Goal: Information Seeking & Learning: Stay updated

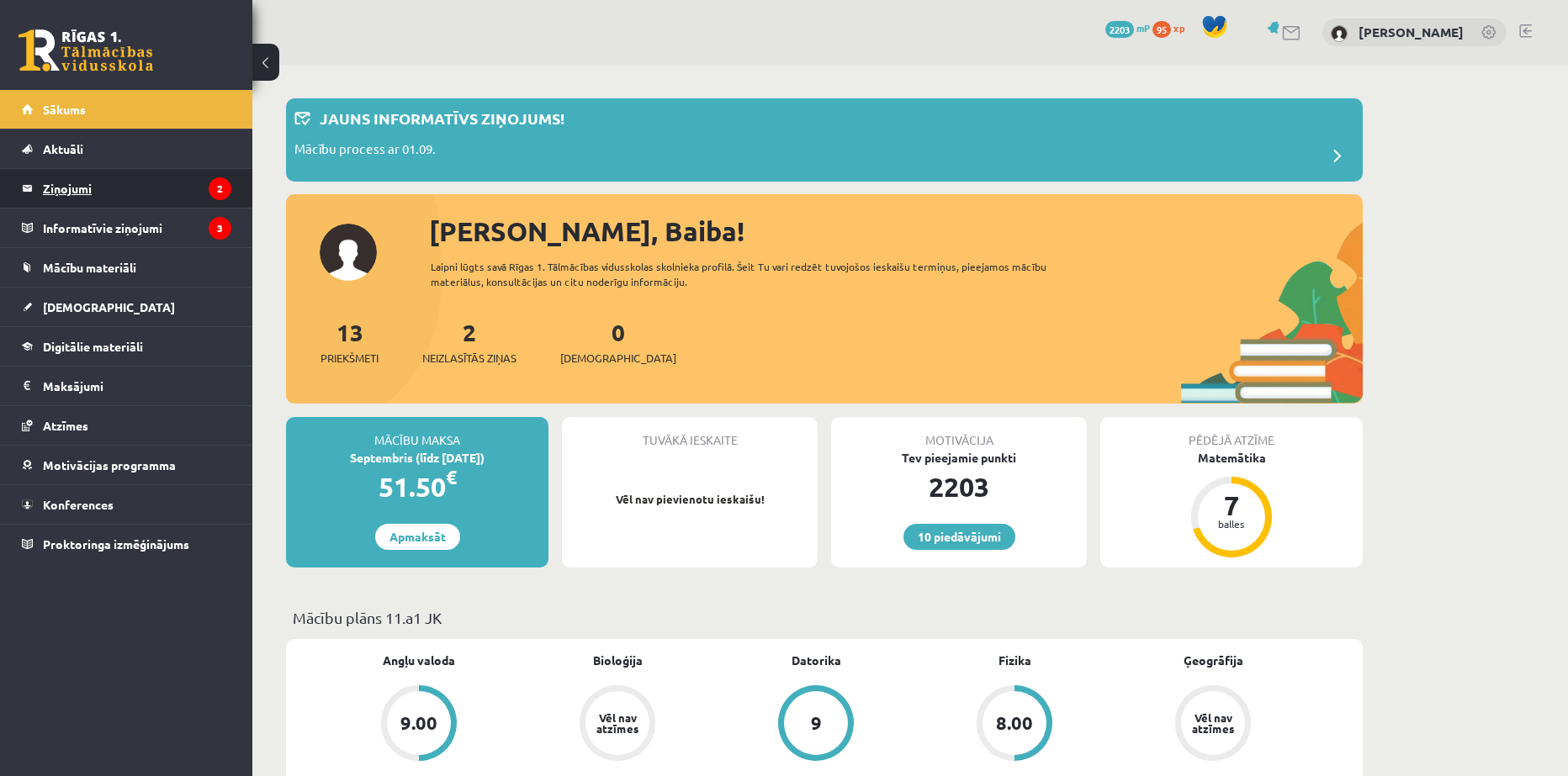
click at [86, 190] on legend "Ziņojumi 2" at bounding box center [137, 189] width 189 height 39
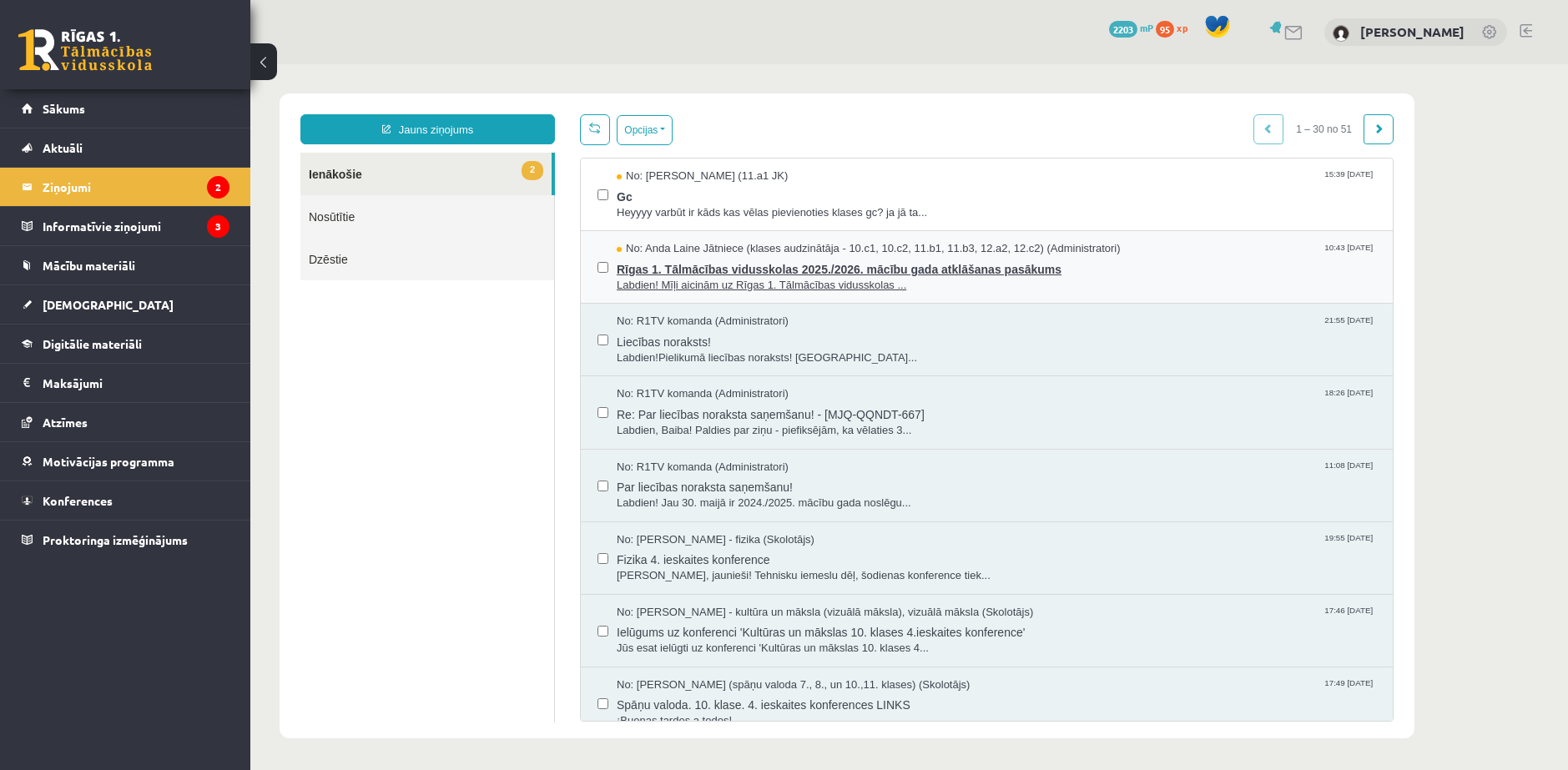
click at [658, 278] on span "Labdien! Mīļi aicinām uz Rīgas 1. Tālmācības vidusskolas ..." at bounding box center [996, 285] width 759 height 16
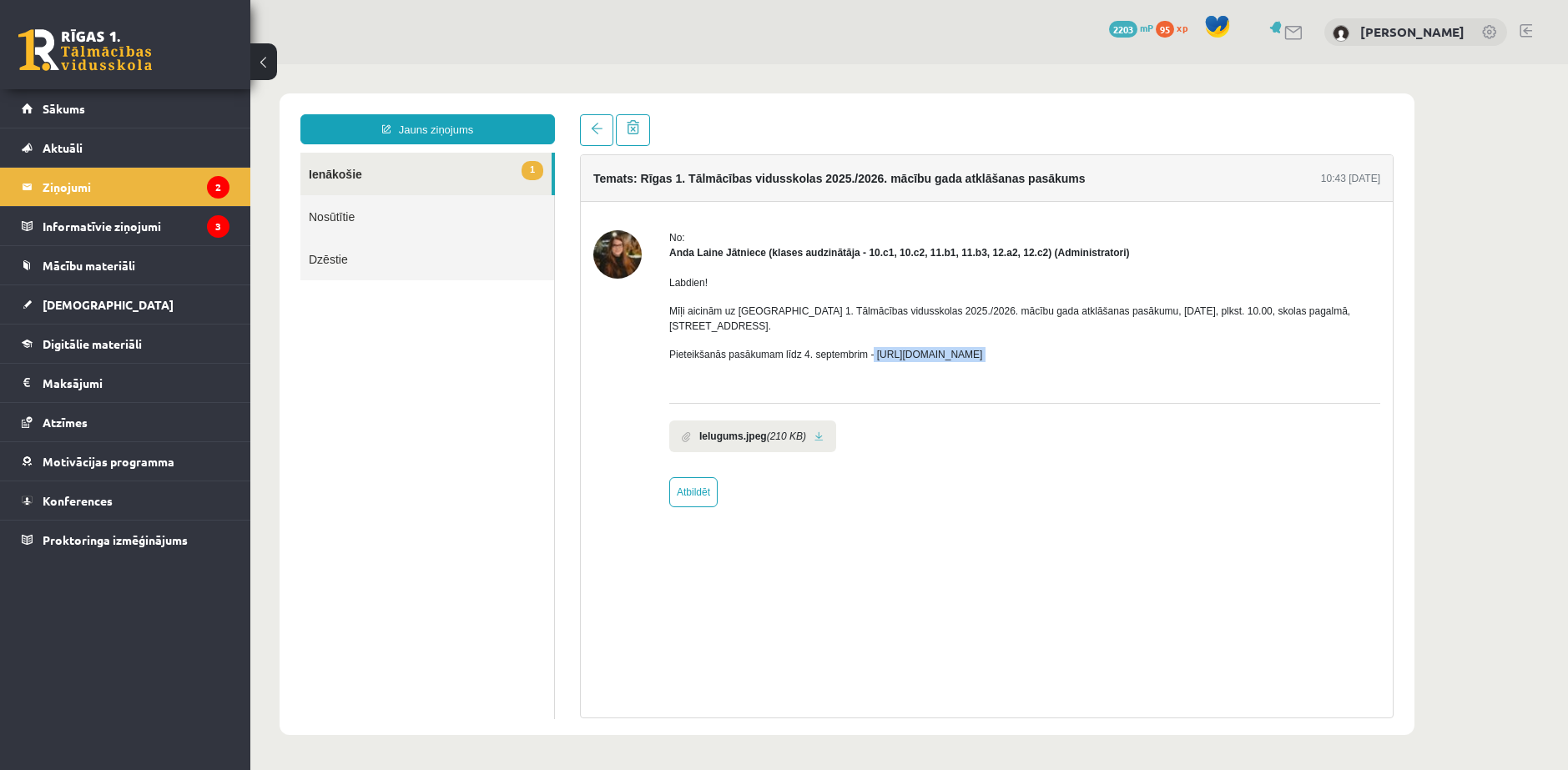
drag, startPoint x: 821, startPoint y: 310, endPoint x: 942, endPoint y: 316, distance: 121.1
click at [942, 316] on div "Labdien! Mīļi aicinām uz Rīgas 1. Tālmācības vidusskolas 2025./2026. mācību gad…" at bounding box center [1025, 325] width 711 height 130
copy p "https://forms.gle/3LWjJyadUWzknJDe9"
click at [815, 421] on li "Ielugums.jpeg (210 KB)" at bounding box center [753, 437] width 167 height 32
click at [815, 432] on link at bounding box center [819, 437] width 9 height 11
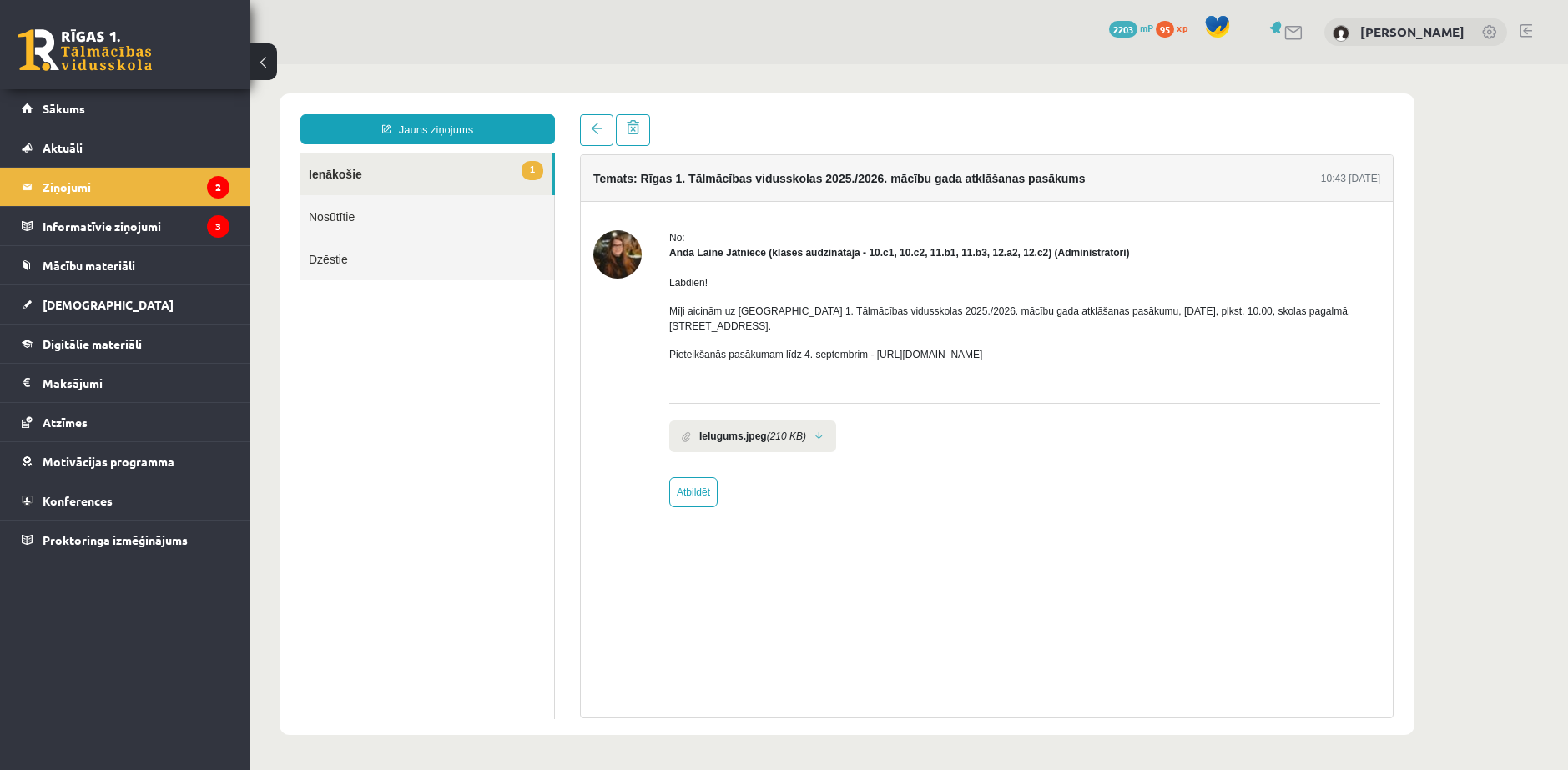
click at [322, 215] on link "Nosūtītie" at bounding box center [427, 217] width 254 height 43
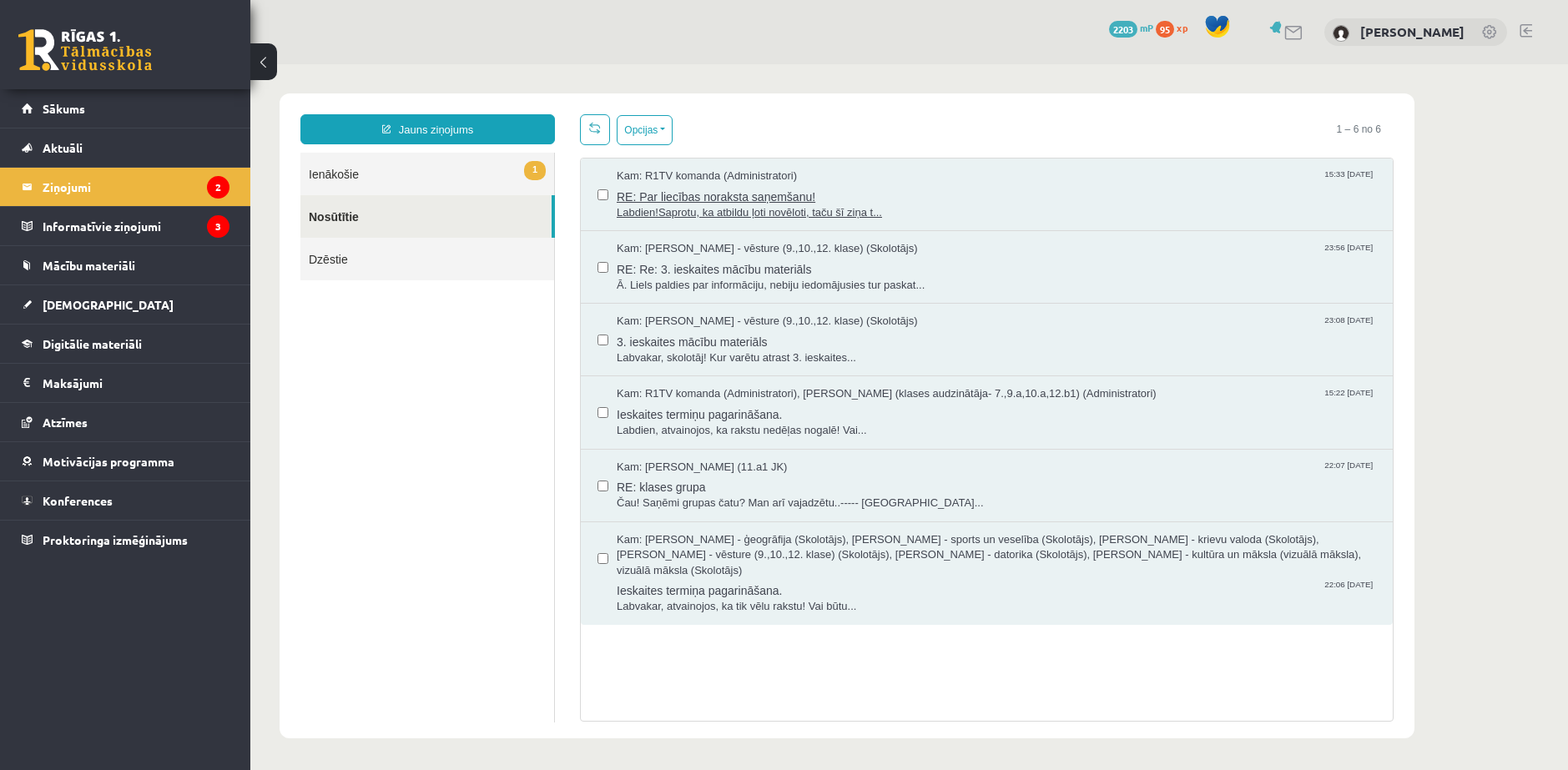
click at [749, 187] on span "RE: Par liecības noraksta saņemšanu!" at bounding box center [996, 195] width 759 height 21
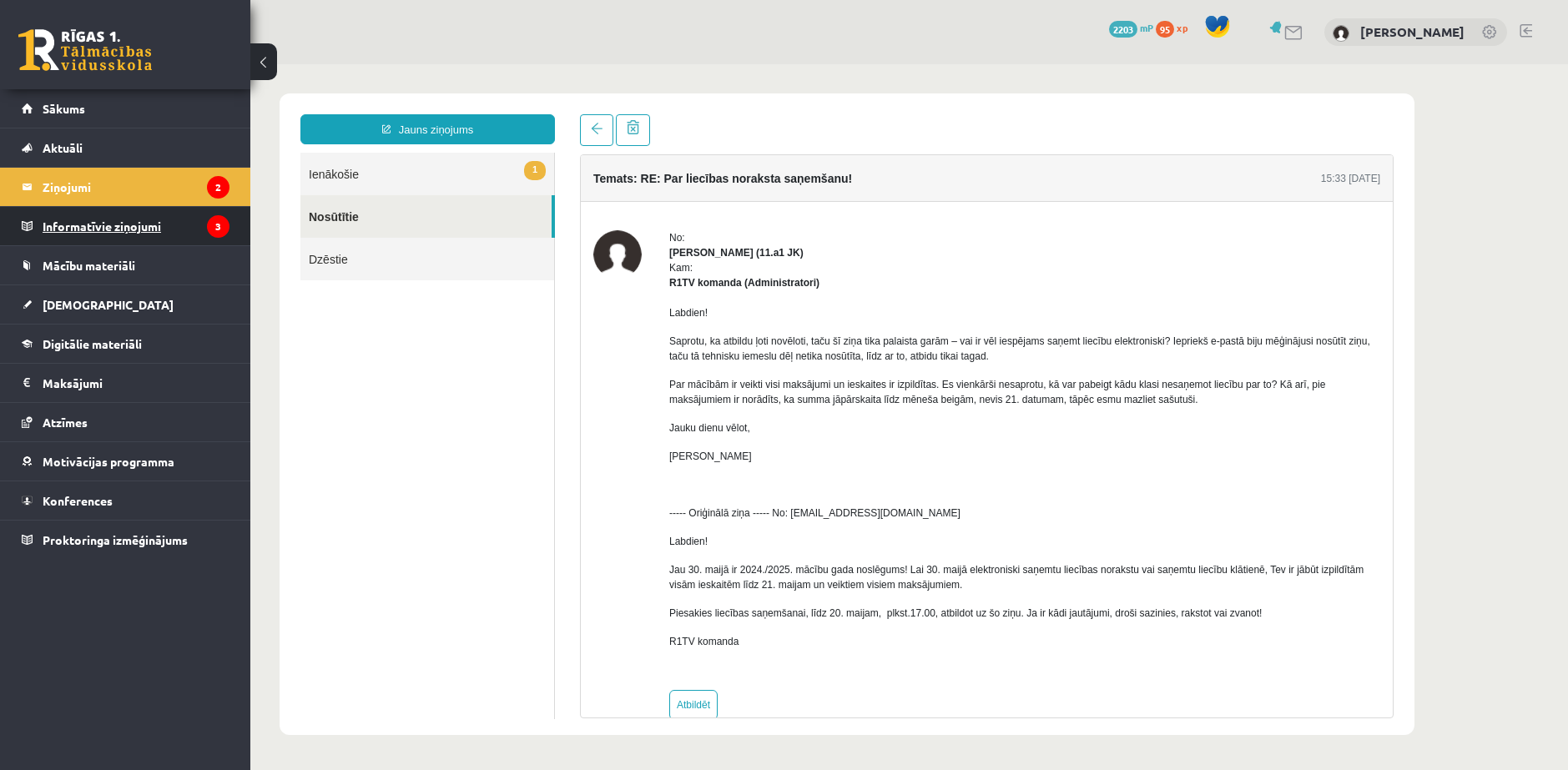
click at [112, 220] on legend "Informatīvie ziņojumi 3" at bounding box center [136, 226] width 187 height 39
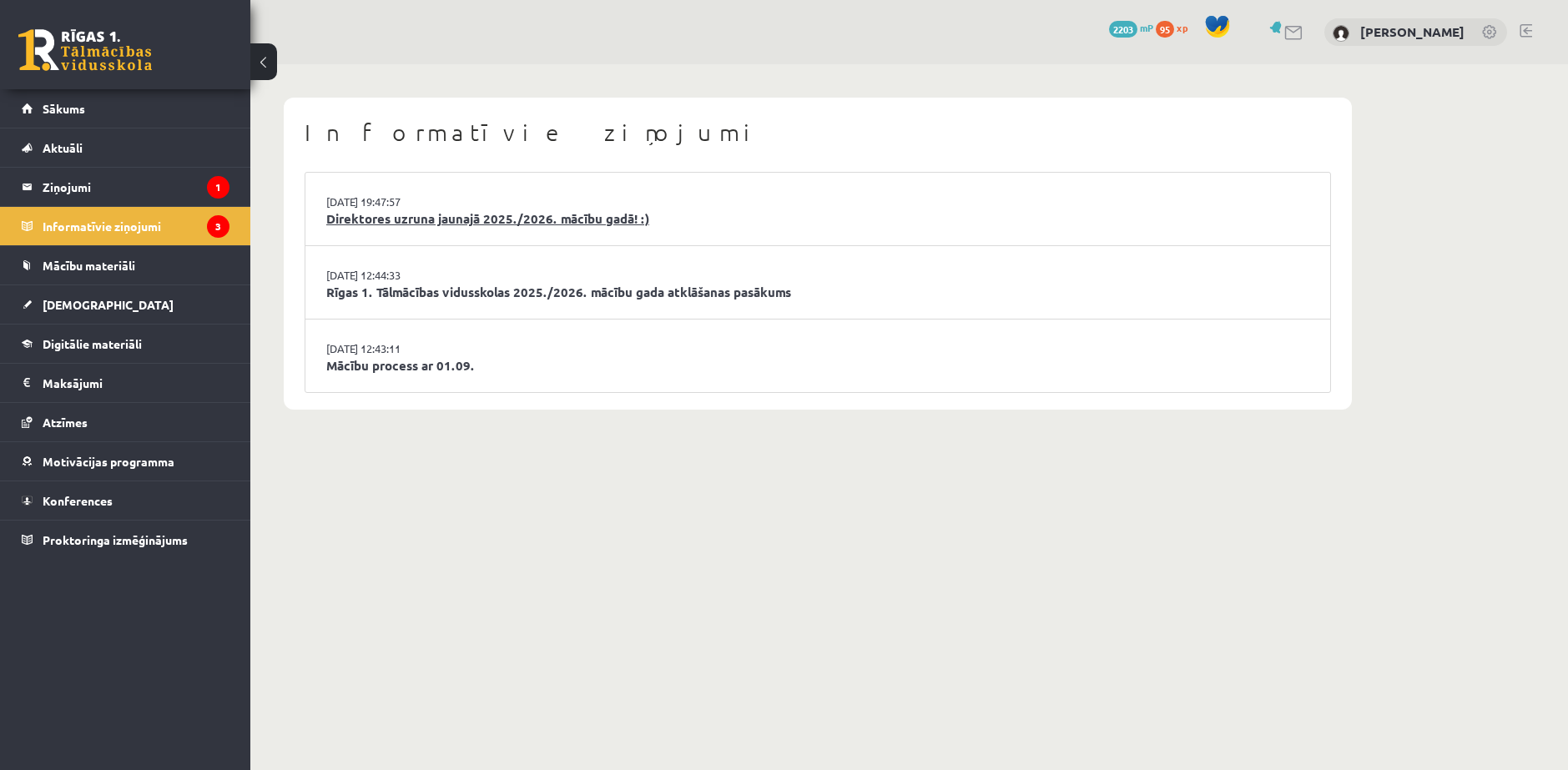
click at [482, 209] on link "Direktores uzruna jaunajā 2025./2026. mācību gadā! :)" at bounding box center [818, 218] width 983 height 19
click at [386, 356] on link "Mācību process ar 01.09." at bounding box center [818, 365] width 983 height 19
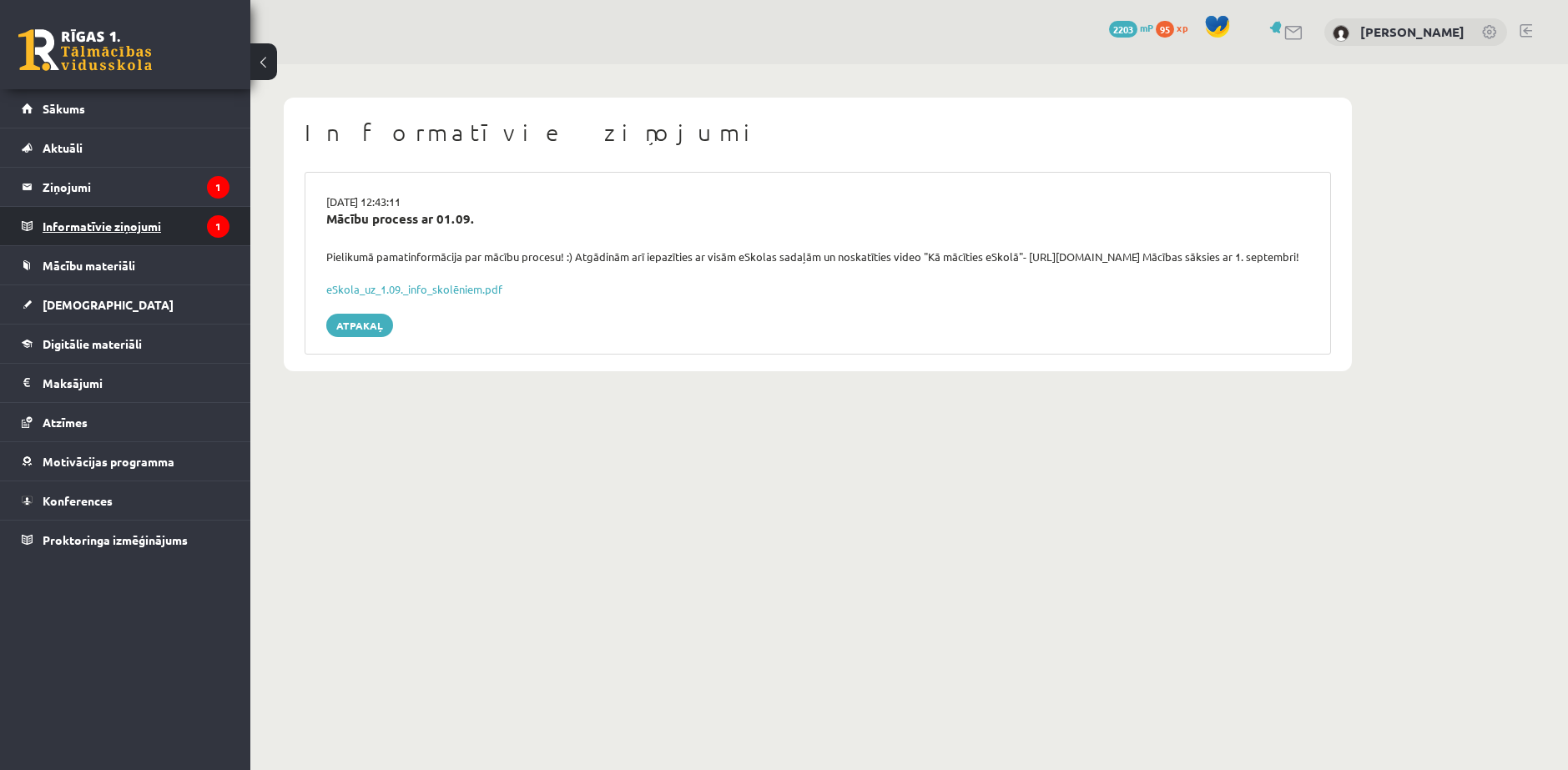
click at [80, 219] on legend "Informatīvie ziņojumi 1" at bounding box center [136, 226] width 187 height 39
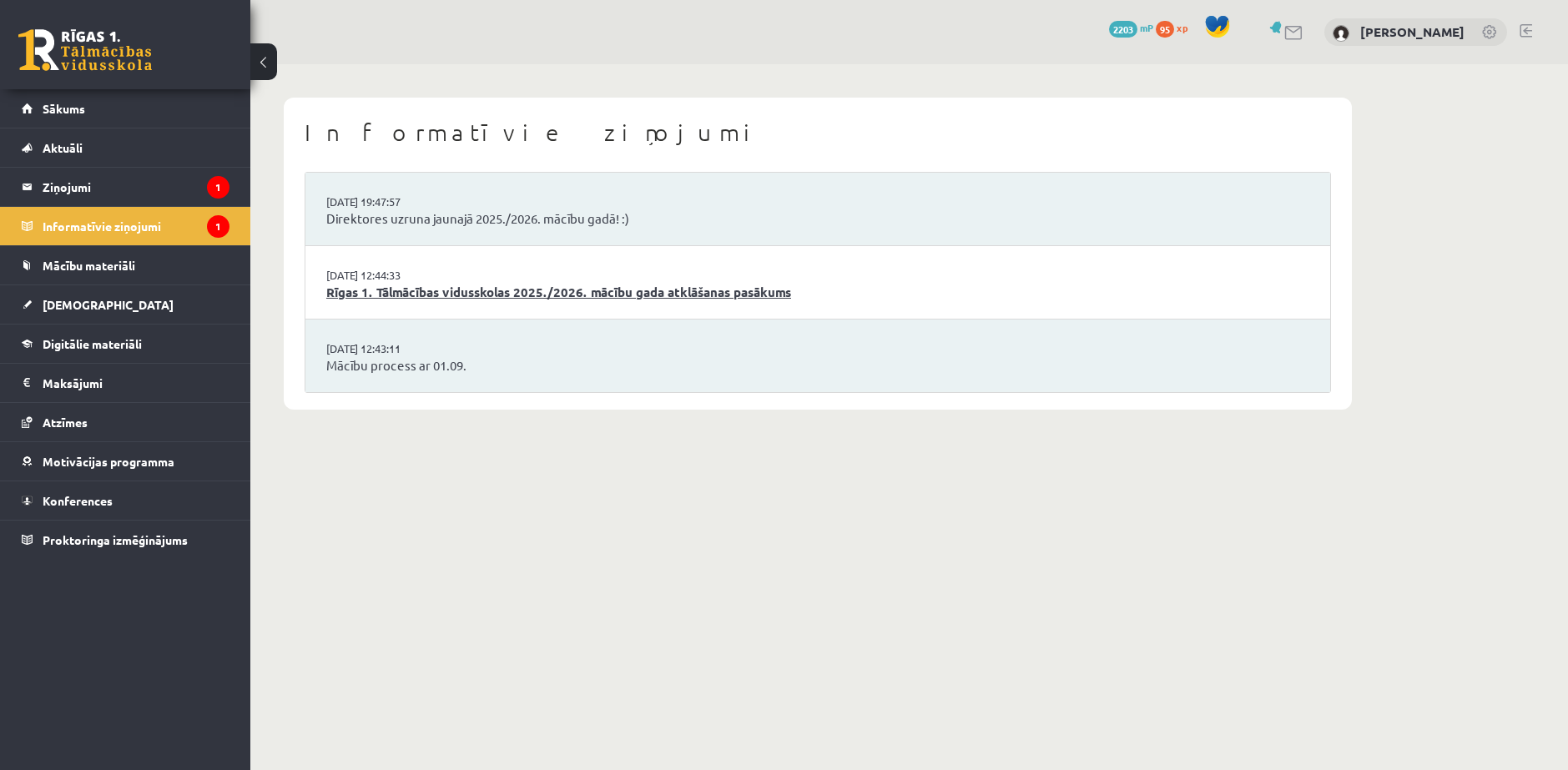
click at [430, 283] on link "Rīgas 1. Tālmācības vidusskolas 2025./2026. mācību gada atklāšanas pasākums" at bounding box center [818, 292] width 983 height 19
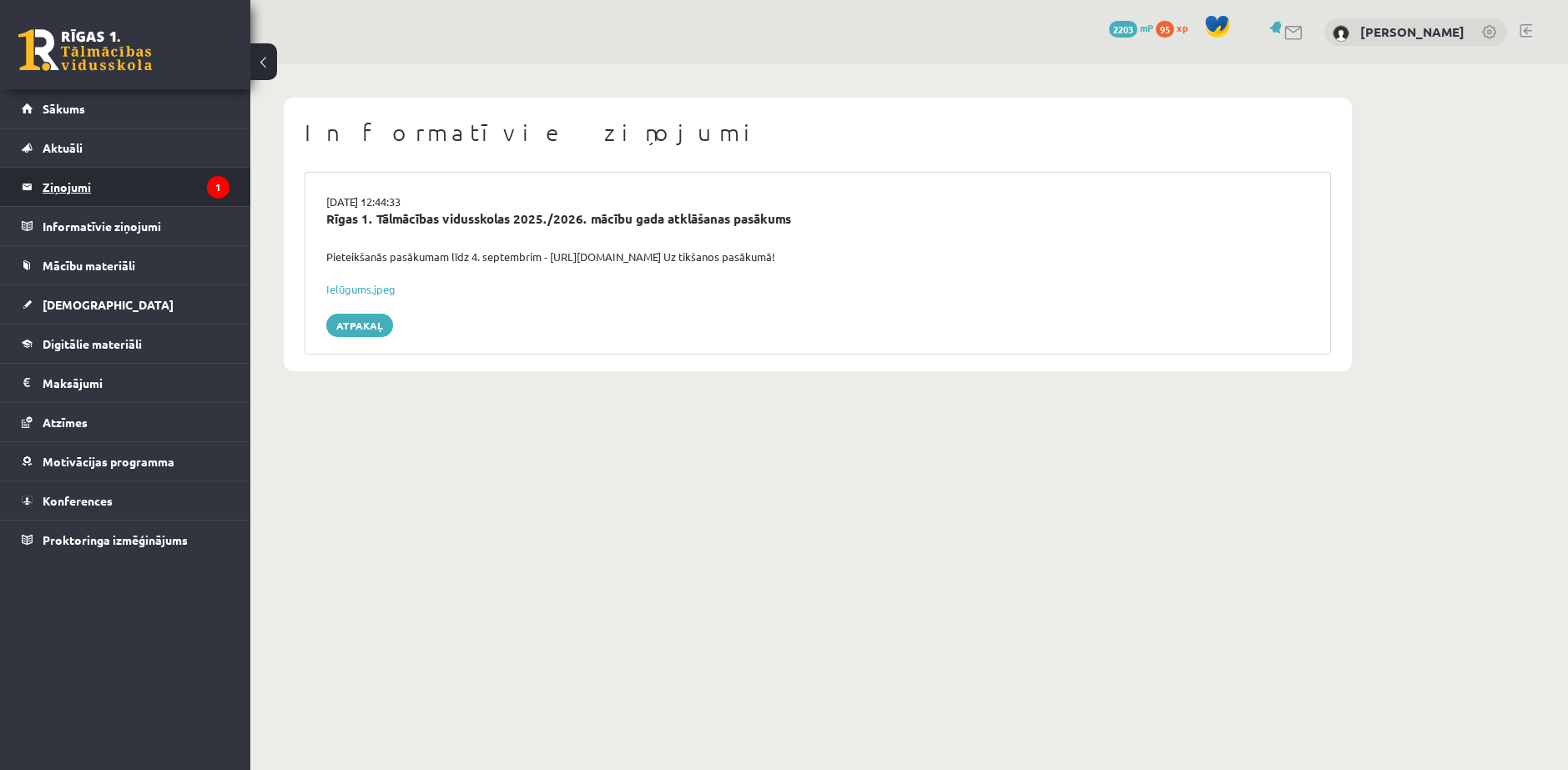
click at [102, 181] on legend "Ziņojumi 1" at bounding box center [136, 187] width 187 height 39
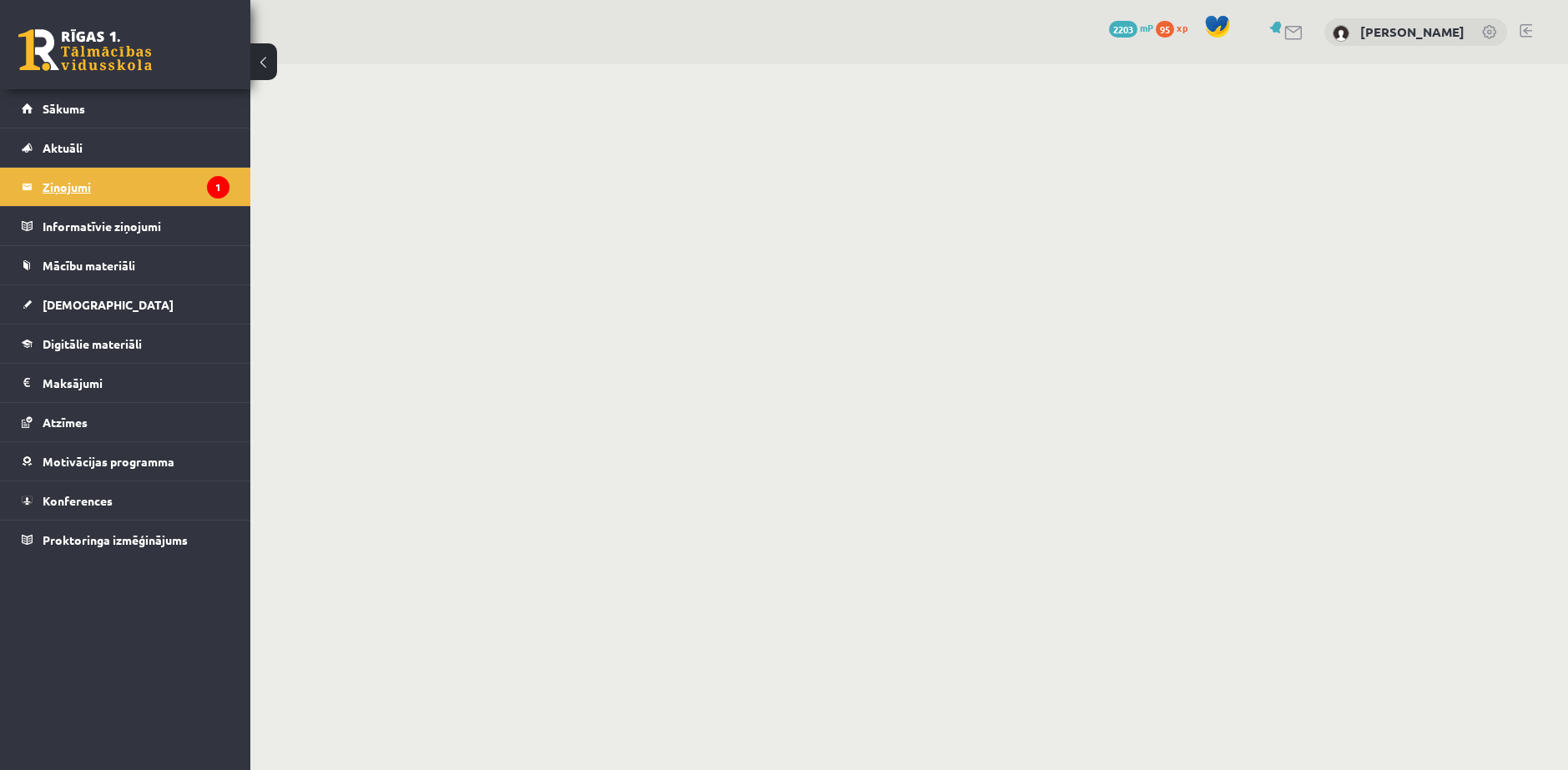
click at [54, 180] on legend "Ziņojumi 1" at bounding box center [136, 187] width 187 height 39
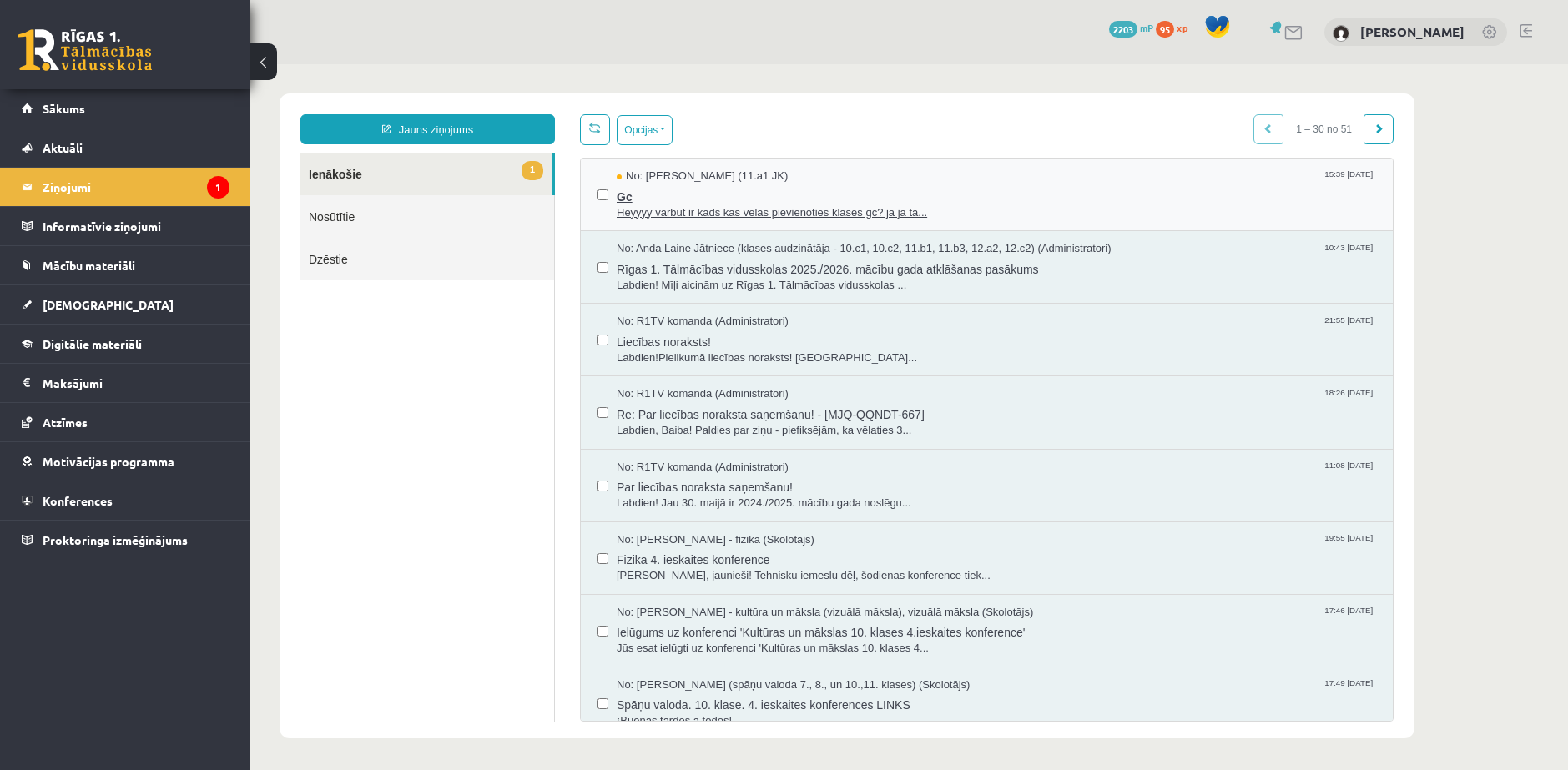
click at [689, 196] on span "Gc" at bounding box center [996, 195] width 759 height 21
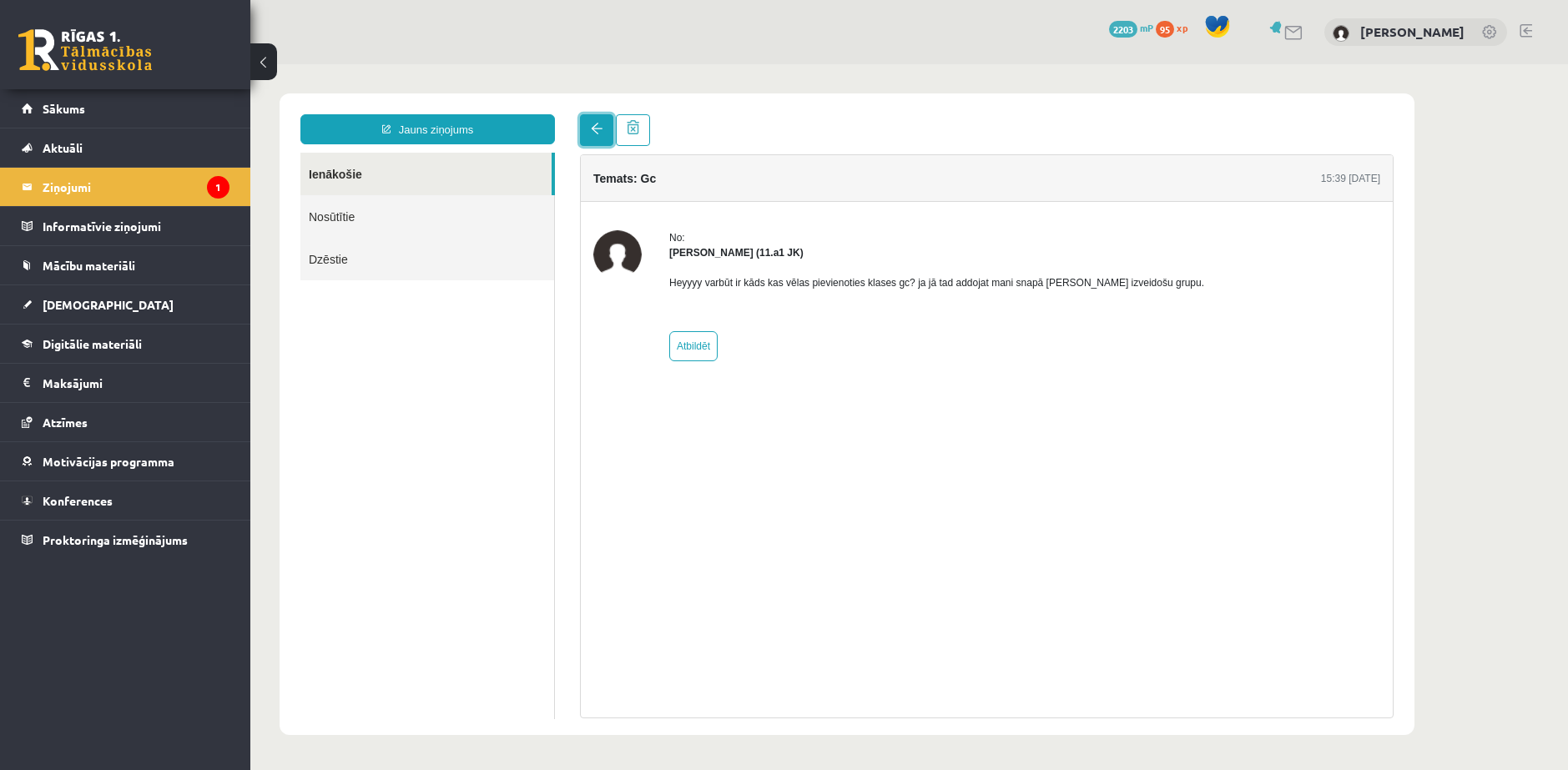
click at [590, 126] on span at bounding box center [596, 128] width 12 height 12
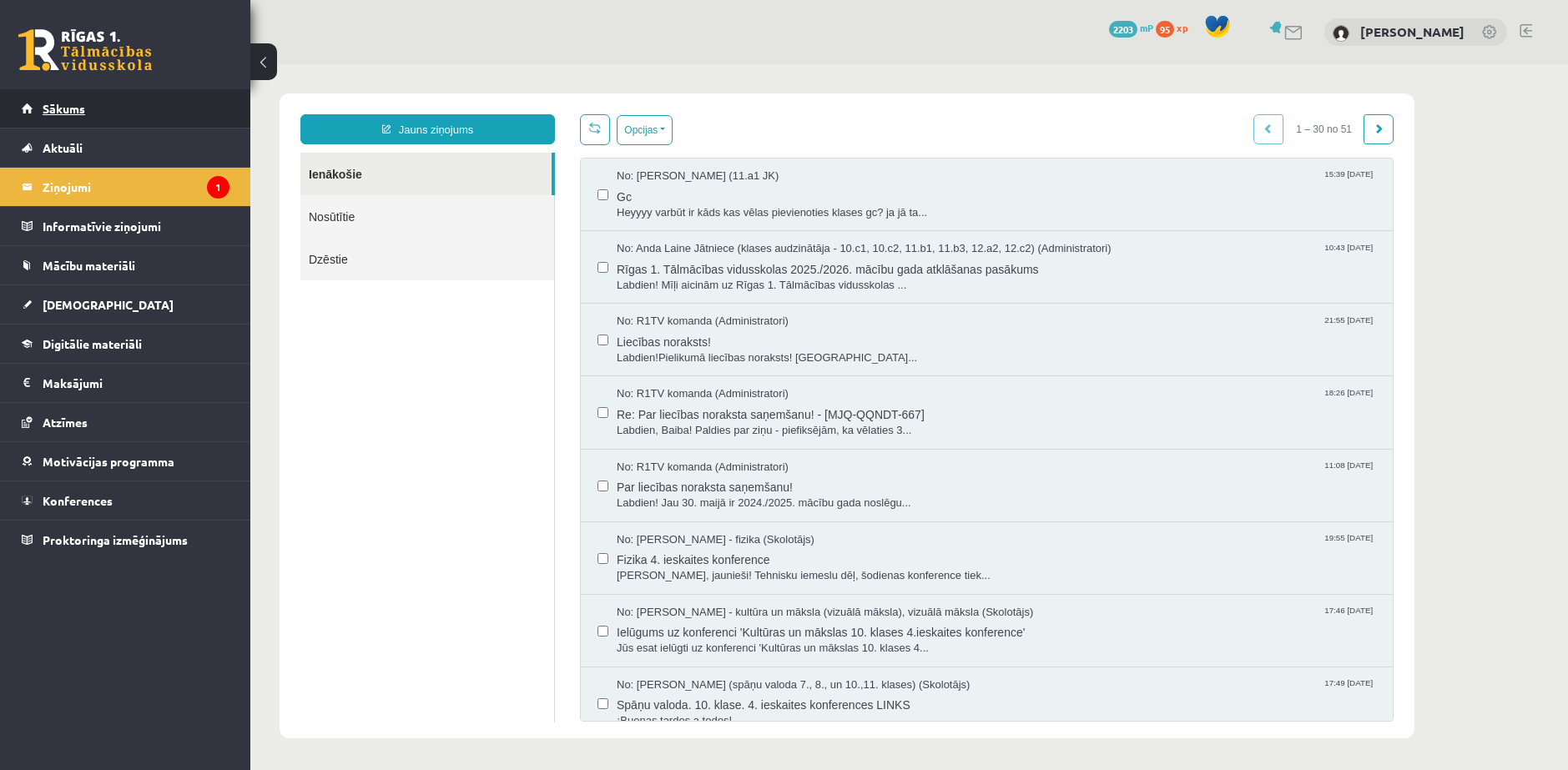
click at [63, 107] on span "Sākums" at bounding box center [64, 108] width 43 height 15
